Goal: Information Seeking & Learning: Learn about a topic

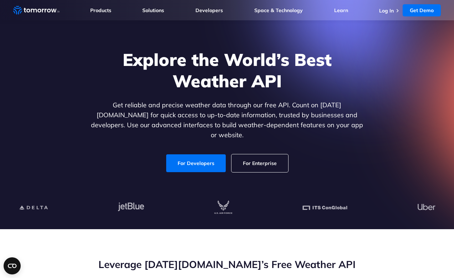
scroll to position [16, 0]
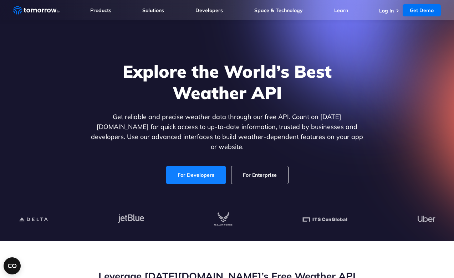
click at [215, 166] on link "For Developers" at bounding box center [195, 175] width 59 height 18
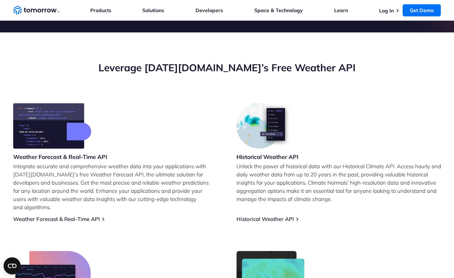
scroll to position [225, 0]
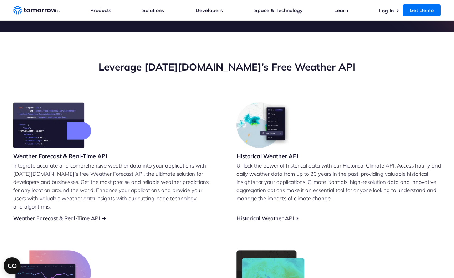
click at [76, 215] on link "Weather Forecast & Real-Time API" at bounding box center [56, 218] width 87 height 7
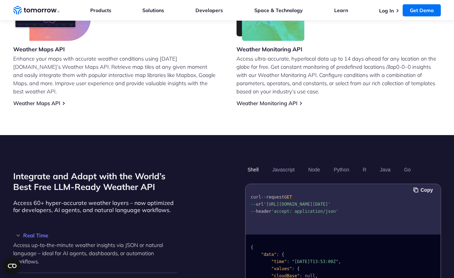
scroll to position [482, 0]
